Goal: Complete application form: Complete application form

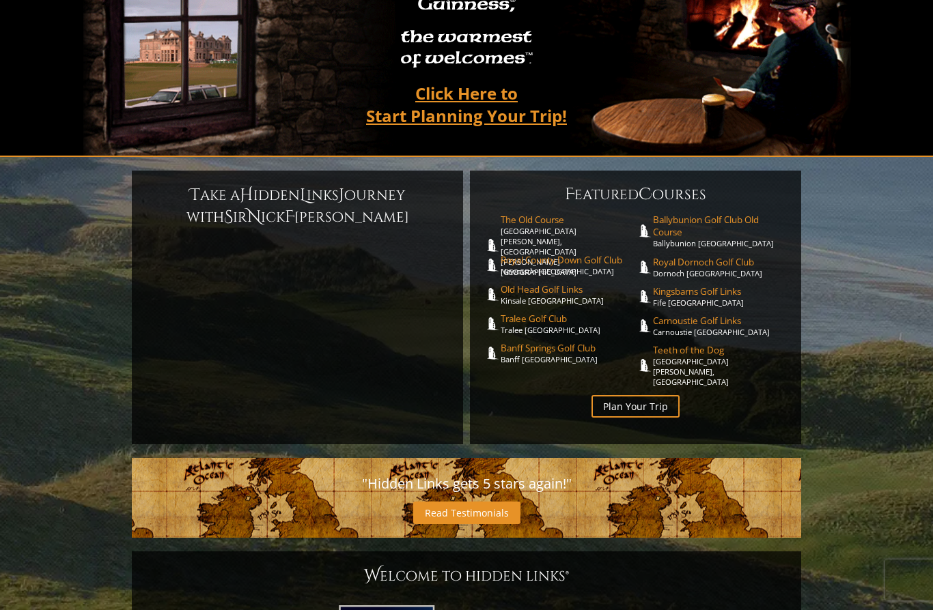
scroll to position [207, 0]
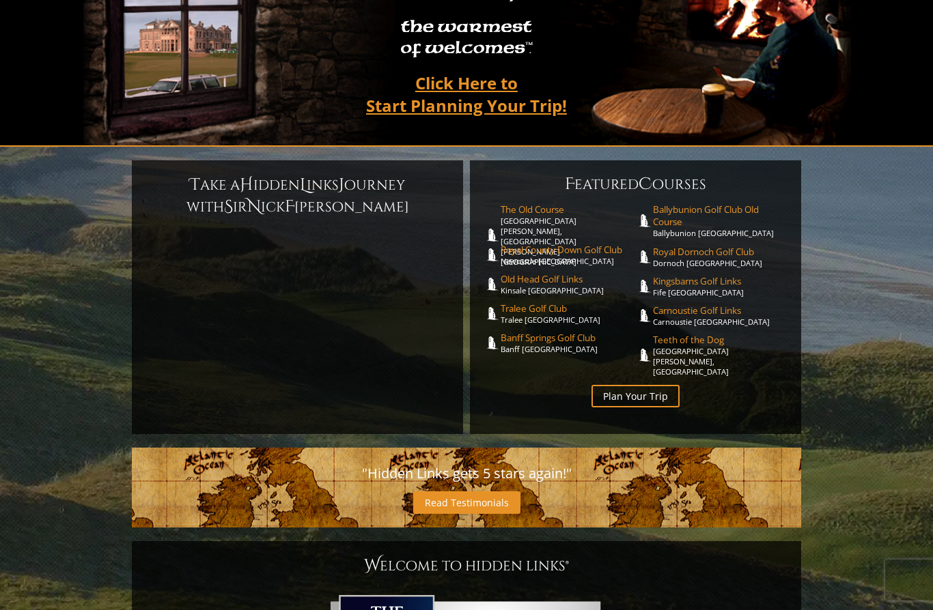
click at [643, 388] on link "Plan Your Trip" at bounding box center [635, 396] width 88 height 23
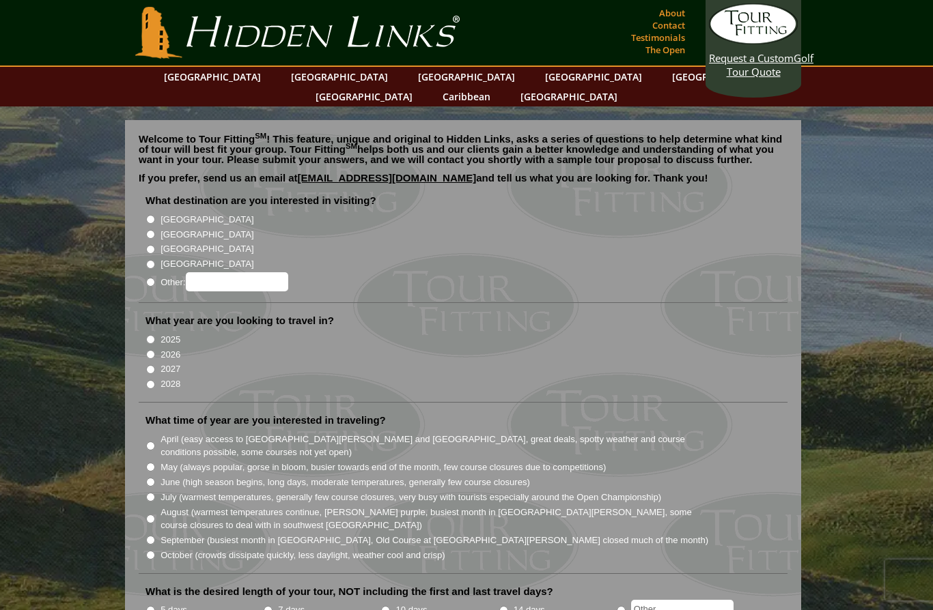
click at [154, 230] on input "[GEOGRAPHIC_DATA]" at bounding box center [150, 234] width 9 height 9
radio input "true"
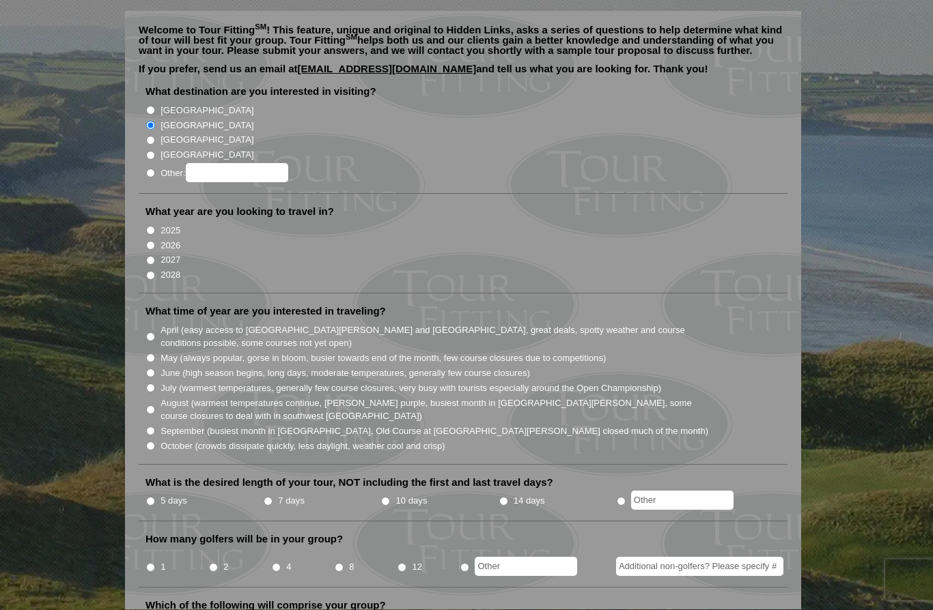
scroll to position [115, 0]
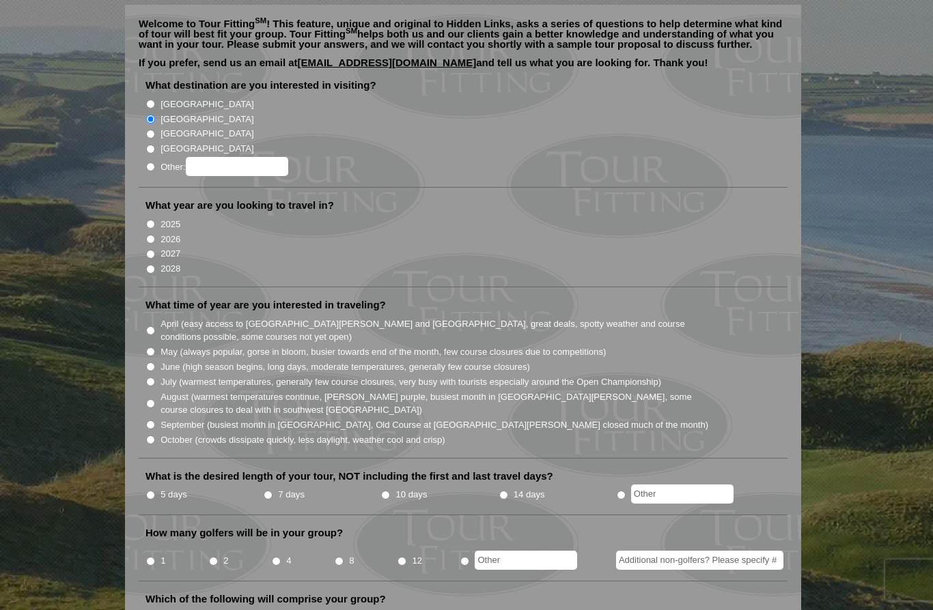
click at [150, 235] on input "2026" at bounding box center [150, 239] width 9 height 9
radio input "true"
click at [162, 390] on label "August (warmest temperatures continue, [PERSON_NAME] purple, busiest month in […" at bounding box center [434, 403] width 549 height 27
click at [155, 399] on input "August (warmest temperatures continue, [PERSON_NAME] purple, busiest month in […" at bounding box center [150, 403] width 9 height 9
radio input "true"
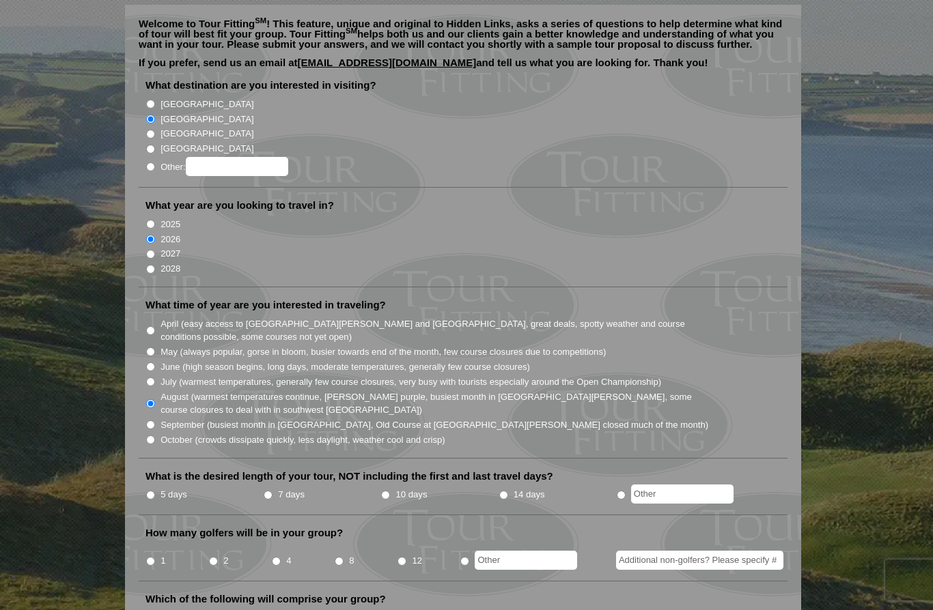
click at [282, 488] on label "7 days" at bounding box center [291, 495] width 27 height 14
click at [272, 491] on input "7 days" at bounding box center [268, 495] width 9 height 9
radio input "true"
click at [281, 557] on input "4" at bounding box center [276, 561] width 9 height 9
radio input "true"
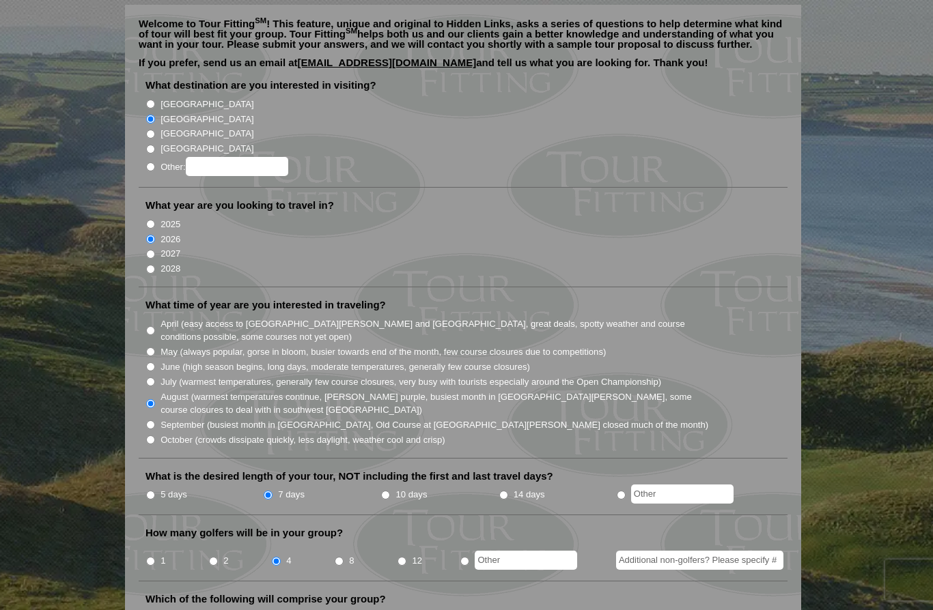
click at [728, 551] on input "Additional non-golfers? Please specify #" at bounding box center [699, 560] width 167 height 19
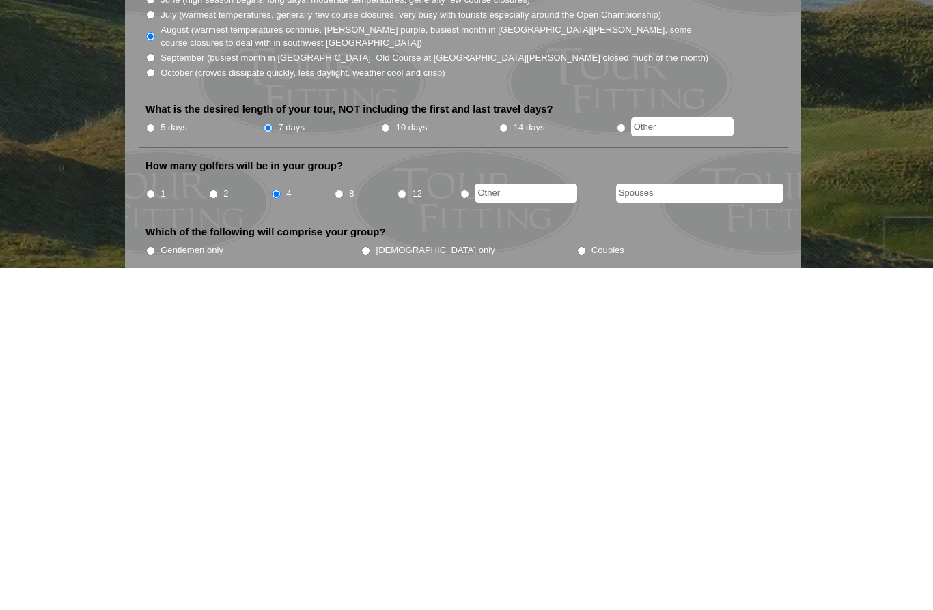
type input "Spouses"
click at [155, 588] on input "Gentlemen only" at bounding box center [150, 592] width 9 height 9
radio input "true"
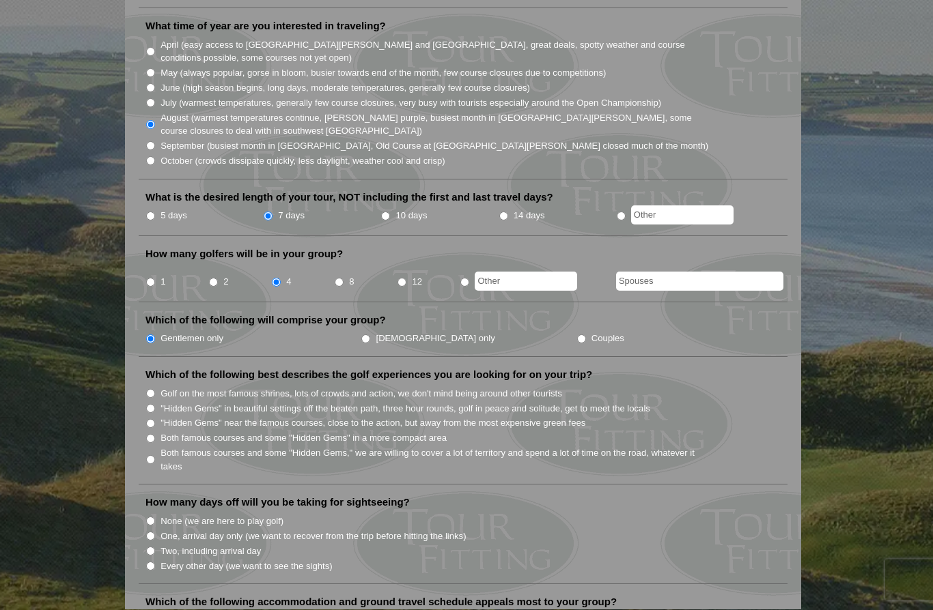
scroll to position [373, 0]
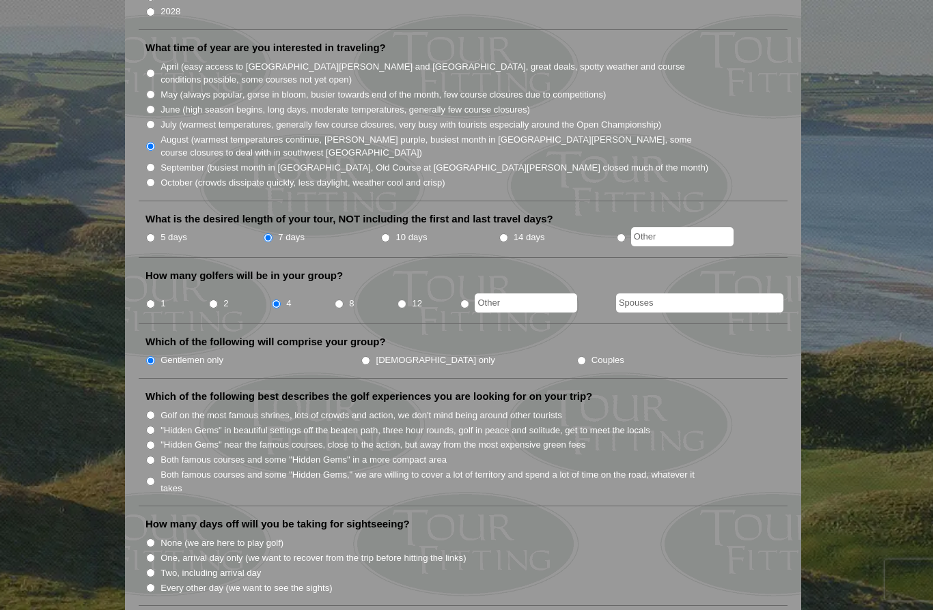
click at [154, 456] on input "Both famous courses and some "Hidden Gems" in a more compact area" at bounding box center [150, 460] width 9 height 9
radio input "true"
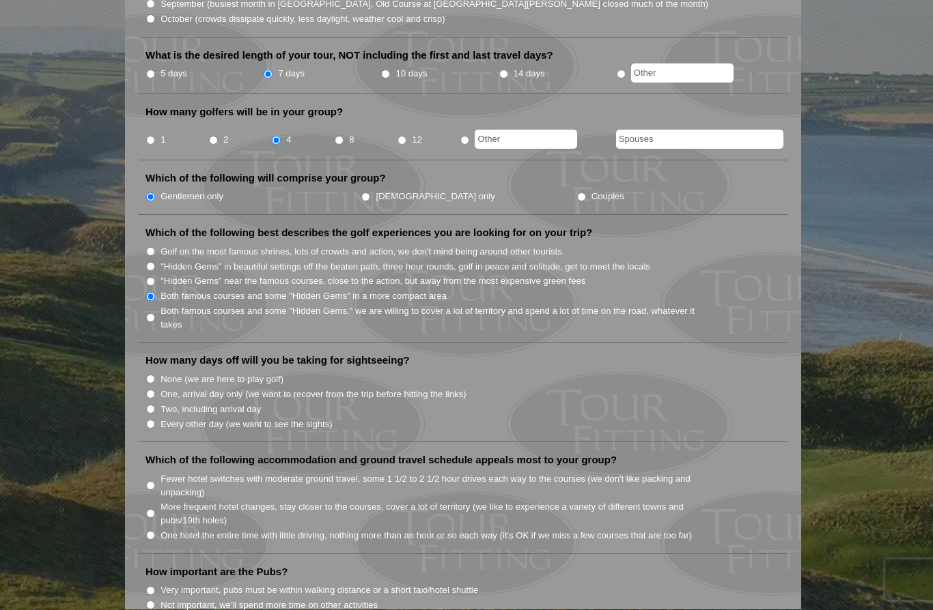
scroll to position [584, 0]
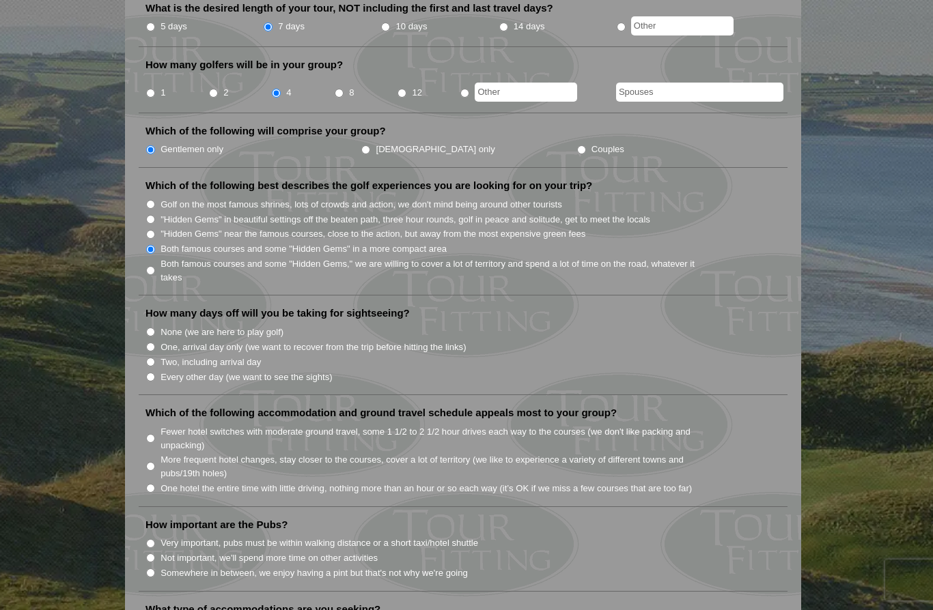
click at [154, 328] on input "None (we are here to play golf)" at bounding box center [150, 332] width 9 height 9
radio input "true"
click at [155, 434] on input "Fewer hotel switches with moderate ground travel, some 1 1/2 to 2 1/2 hour driv…" at bounding box center [150, 438] width 9 height 9
radio input "true"
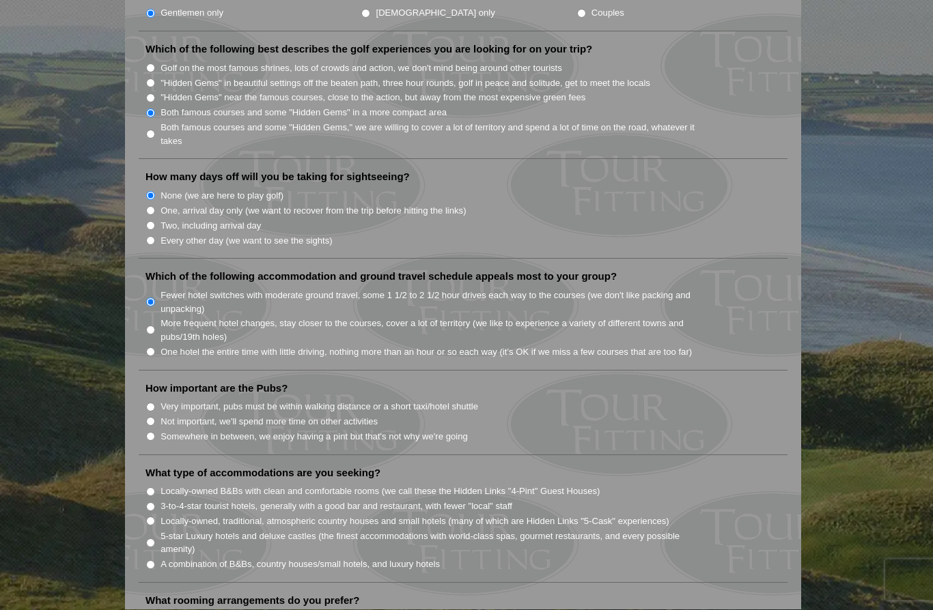
scroll to position [743, 0]
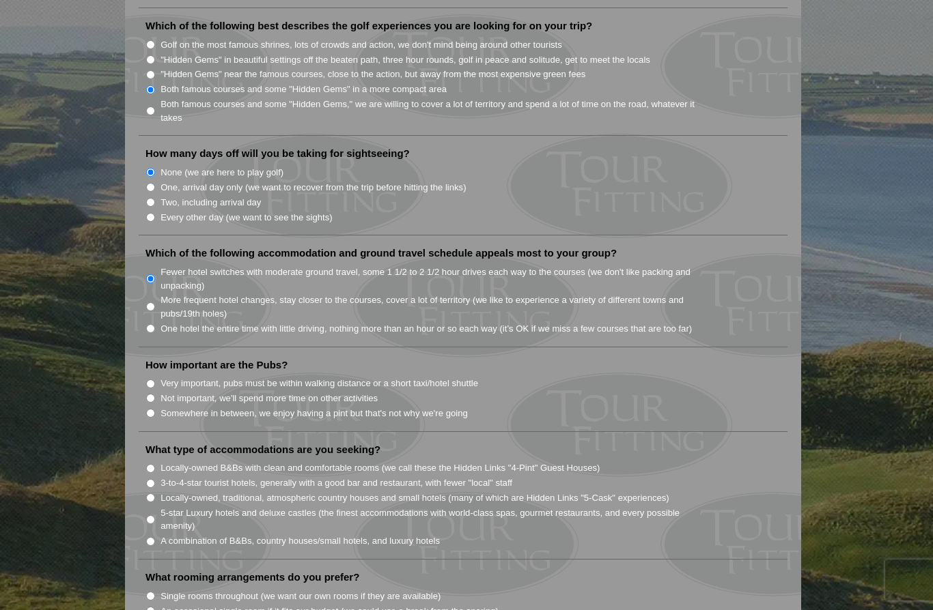
click at [155, 409] on input "Somewhere in between, we enjoy having a pint but that's not why we're going" at bounding box center [150, 413] width 9 height 9
radio input "true"
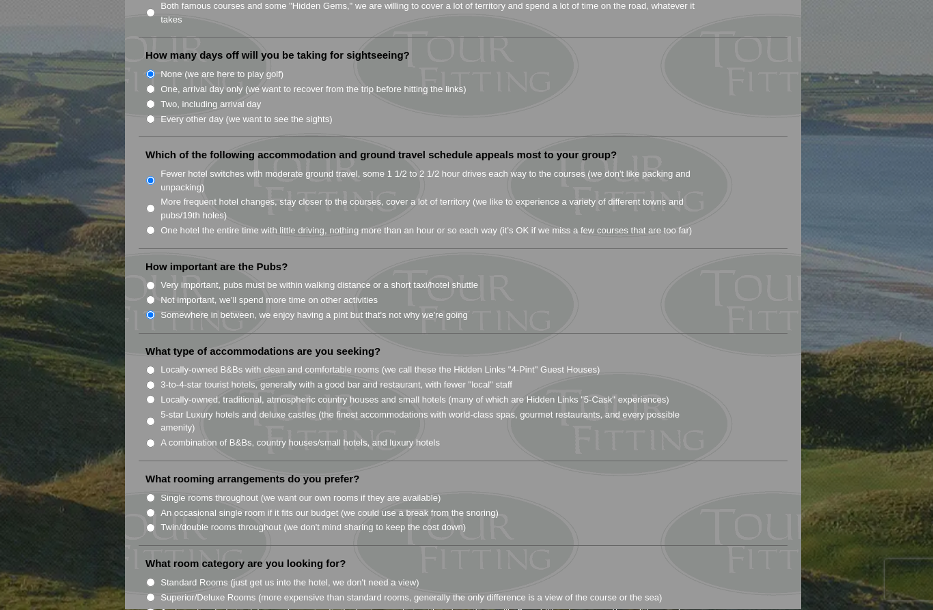
scroll to position [842, 0]
click at [155, 438] on input "A combination of B&Bs, country houses/small hotels, and luxury hotels" at bounding box center [150, 442] width 9 height 9
radio input "true"
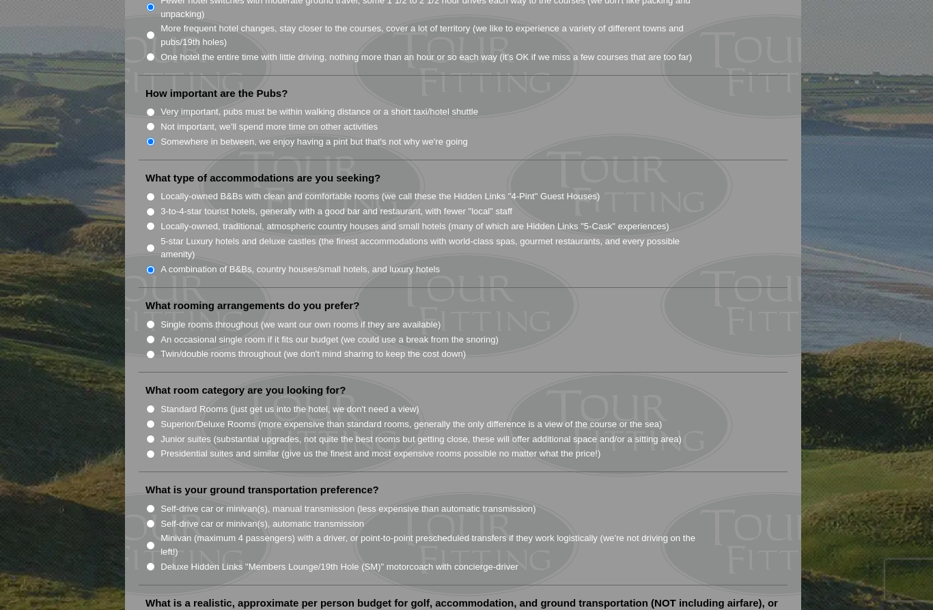
scroll to position [1023, 0]
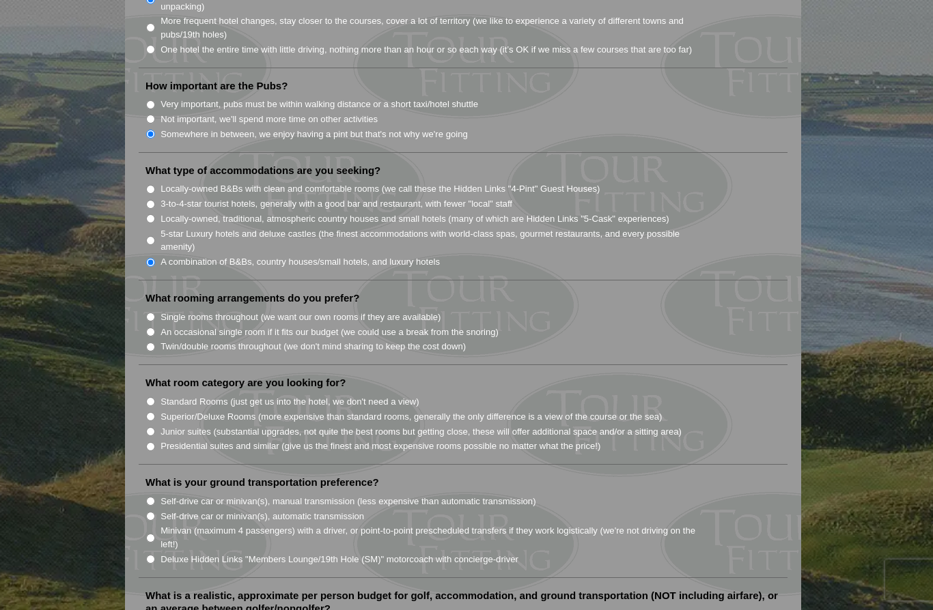
click at [162, 311] on label "Single rooms throughout (we want our own rooms if they are available)" at bounding box center [300, 318] width 280 height 14
click at [155, 313] on input "Single rooms throughout (we want our own rooms if they are available)" at bounding box center [150, 317] width 9 height 9
radio input "true"
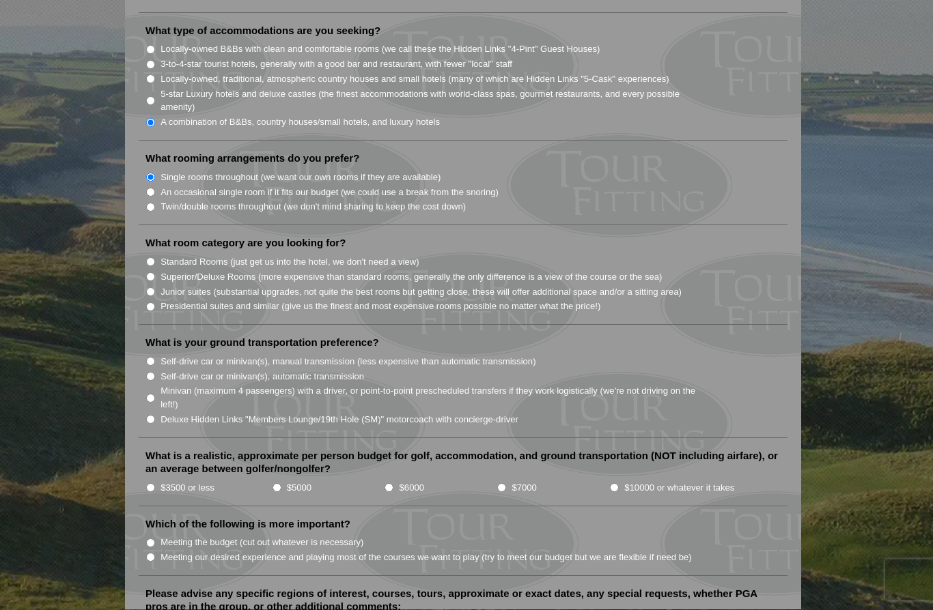
scroll to position [1163, 0]
click at [155, 272] on input "Superior/Deluxe Rooms (more expensive than standard rooms, generally the only d…" at bounding box center [150, 276] width 9 height 9
radio input "true"
click at [167, 384] on label "Minivan (maximum 4 passengers) with a driver, or point-to-point prescheduled tr…" at bounding box center [434, 397] width 549 height 27
click at [155, 393] on input "Minivan (maximum 4 passengers) with a driver, or point-to-point prescheduled tr…" at bounding box center [150, 397] width 9 height 9
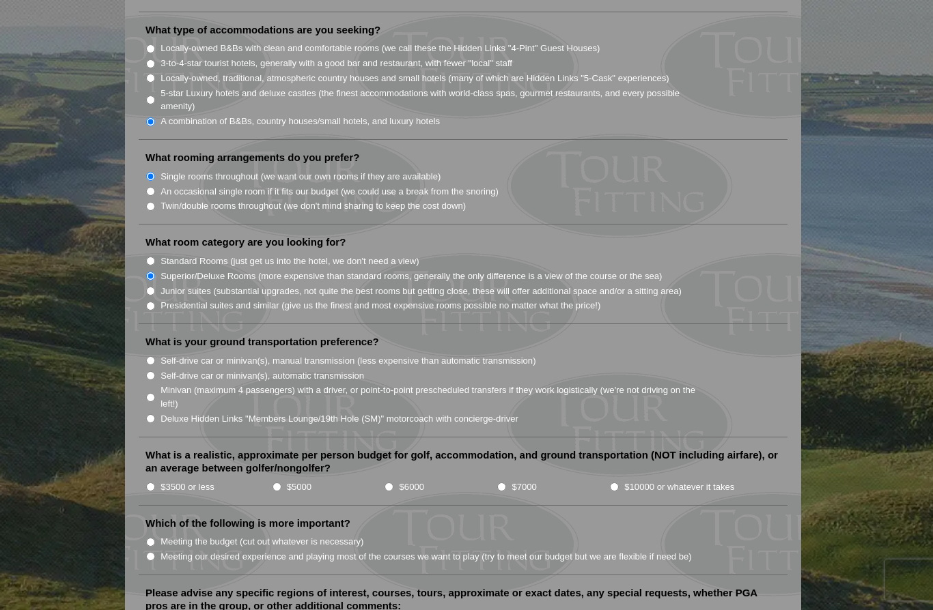
radio input "true"
click at [292, 481] on label "$5000" at bounding box center [299, 488] width 25 height 14
click at [281, 483] on input "$5000" at bounding box center [276, 487] width 9 height 9
radio input "true"
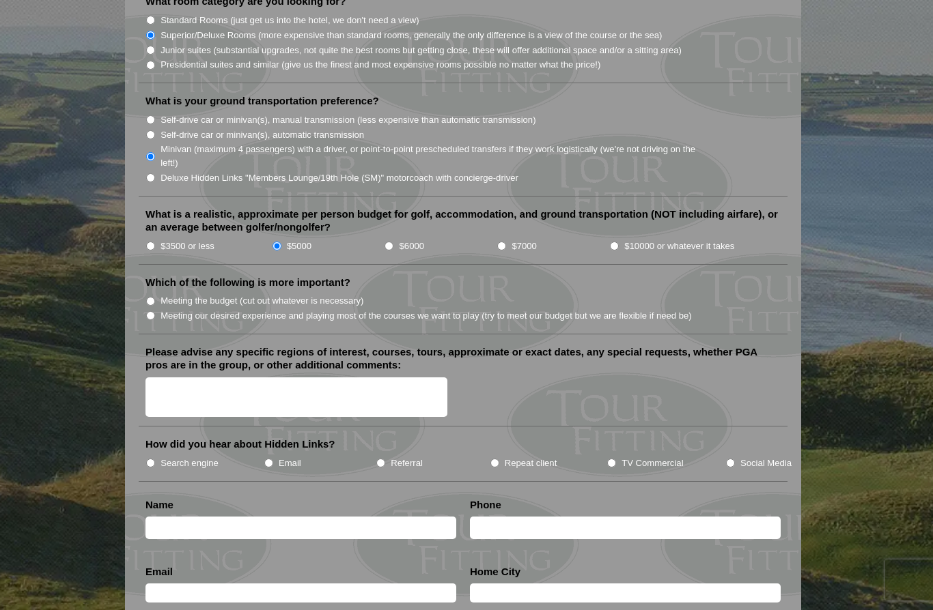
scroll to position [1403, 0]
click at [154, 313] on input "Meeting our desired experience and playing most of the courses we want to play …" at bounding box center [150, 317] width 9 height 9
radio input "true"
click at [177, 379] on textarea "Please advise any specific regions of interest, courses, tours, approximate or …" at bounding box center [296, 399] width 302 height 40
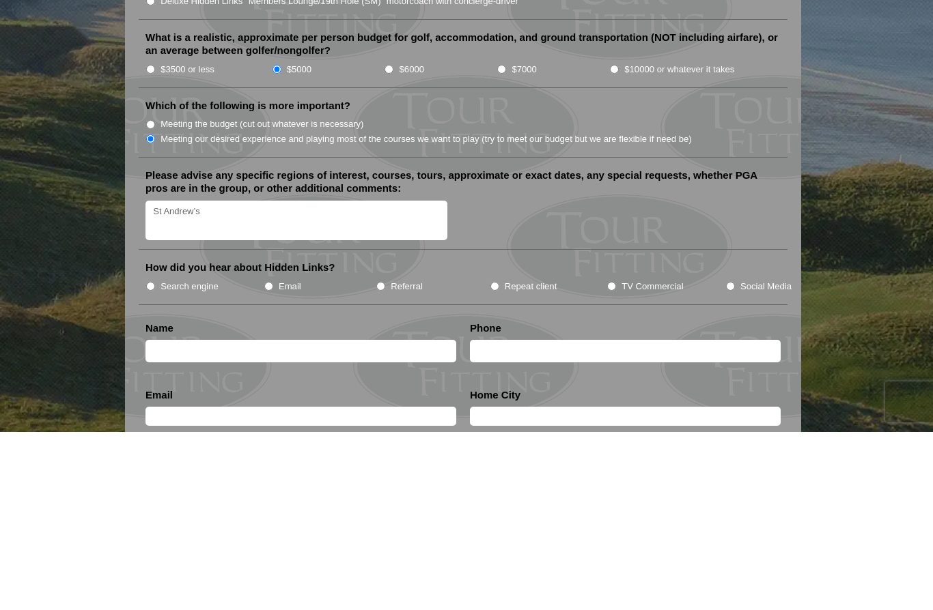
type textarea "St Andrew’s"
click at [147, 460] on input "Search engine" at bounding box center [150, 464] width 9 height 9
radio input "true"
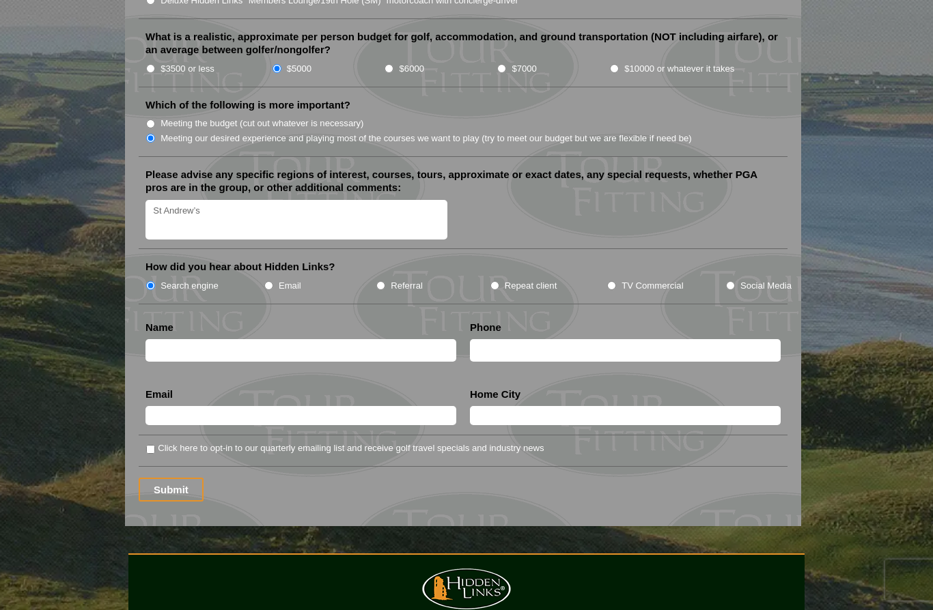
click at [380, 260] on li "How did you hear about Hidden Links? Search engine Email Referral Repeat client…" at bounding box center [463, 282] width 649 height 44
click at [376, 260] on li "How did you hear about Hidden Links? Search engine Email Referral Repeat client…" at bounding box center [463, 282] width 649 height 44
click at [382, 281] on input "Referral" at bounding box center [380, 285] width 9 height 9
radio input "true"
click at [253, 339] on input "text" at bounding box center [300, 350] width 311 height 23
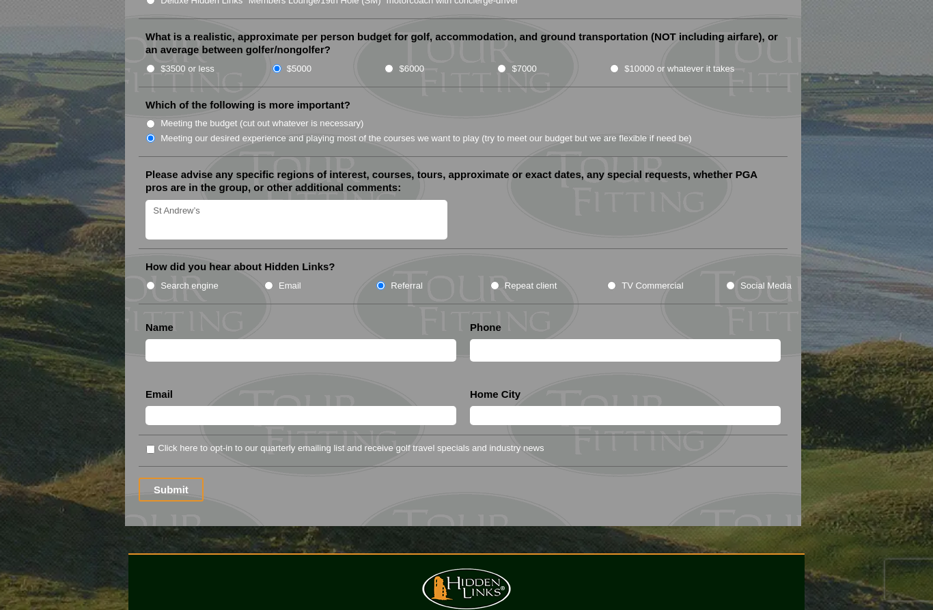
scroll to position [1581, 0]
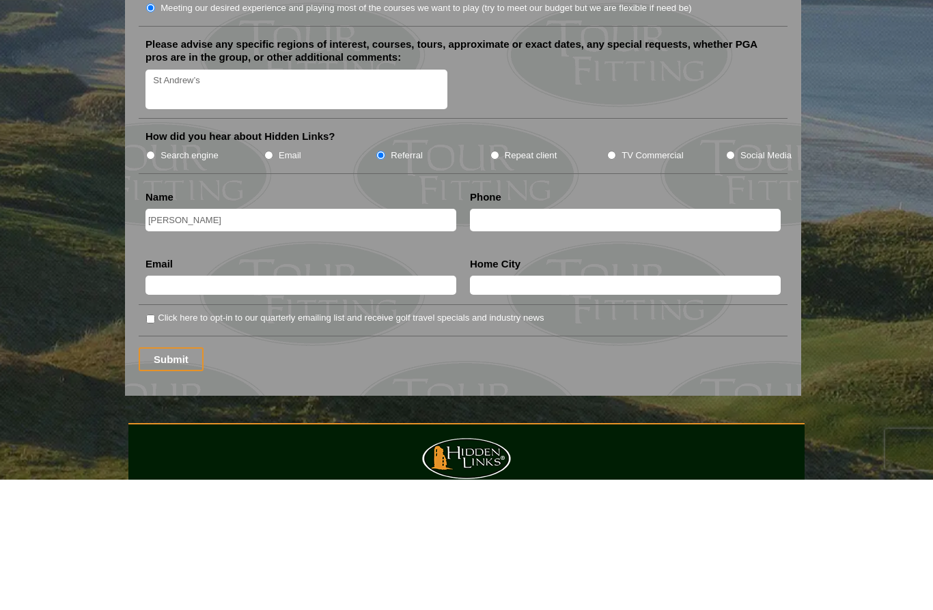
click at [537, 340] on input "text" at bounding box center [625, 351] width 311 height 23
click at [355, 340] on input "[PERSON_NAME]" at bounding box center [300, 351] width 311 height 23
type input "[PERSON_NAME]"
click at [573, 340] on input "text" at bounding box center [625, 351] width 311 height 23
type input "9739035674"
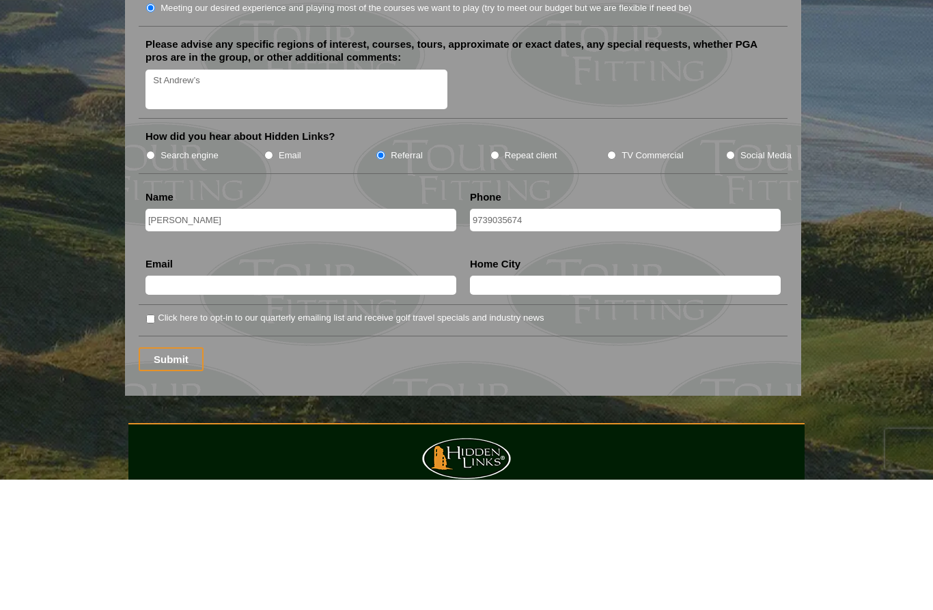
click at [337, 407] on input "text" at bounding box center [300, 416] width 311 height 19
type input "[EMAIL_ADDRESS][DOMAIN_NAME]"
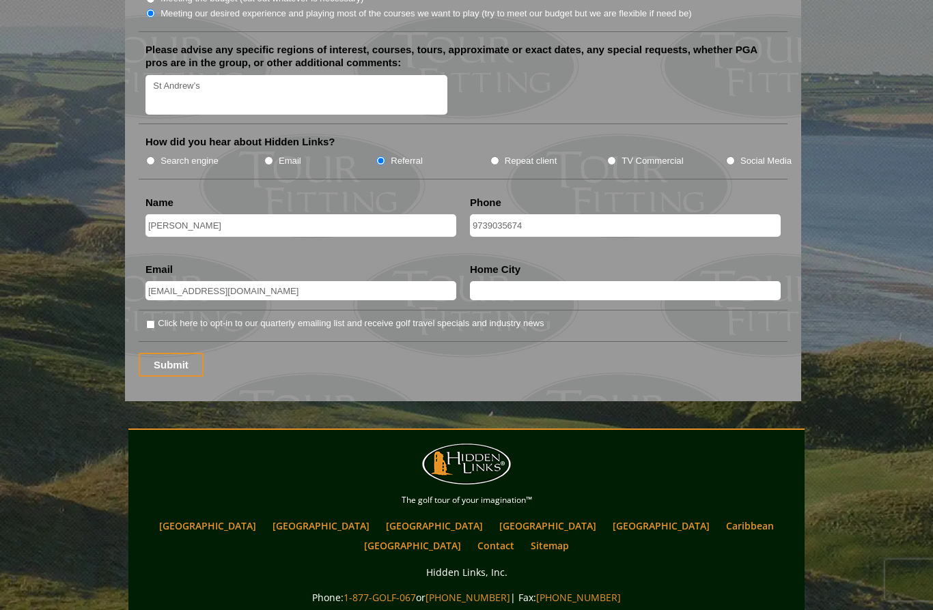
click at [625, 281] on input "text" at bounding box center [625, 290] width 311 height 19
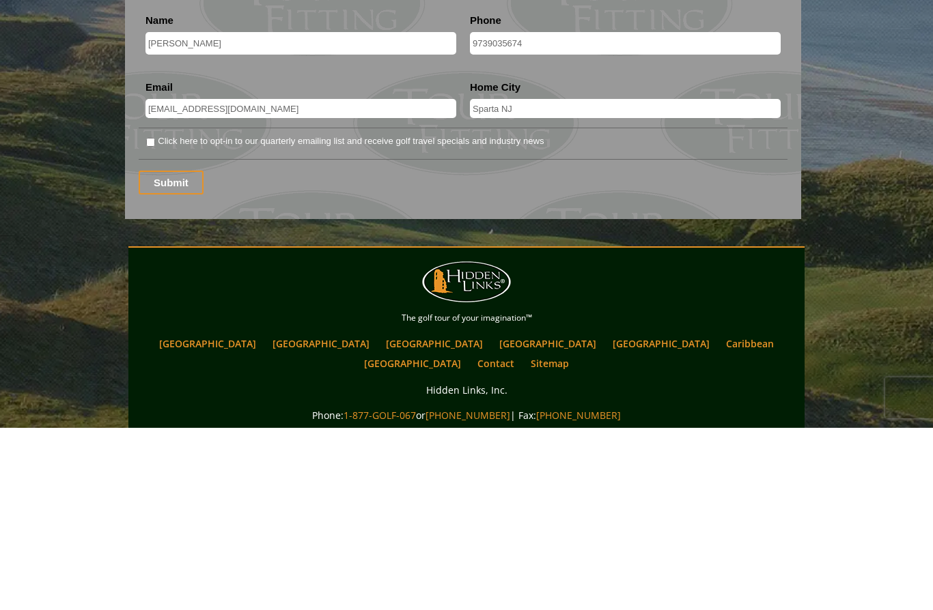
type input "Sparta NJ"
click at [743, 444] on nav "Main menu Back to content Hidden Links Golf The golf tour of your imagination™ …" at bounding box center [466, 500] width 669 height 112
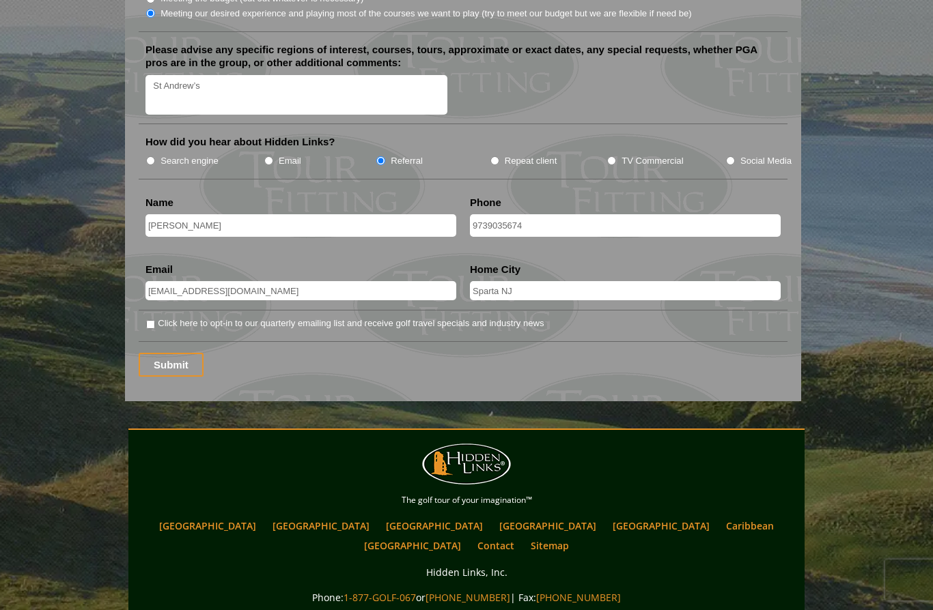
click at [166, 353] on input "Submit" at bounding box center [171, 365] width 65 height 24
